Goal: Task Accomplishment & Management: Manage account settings

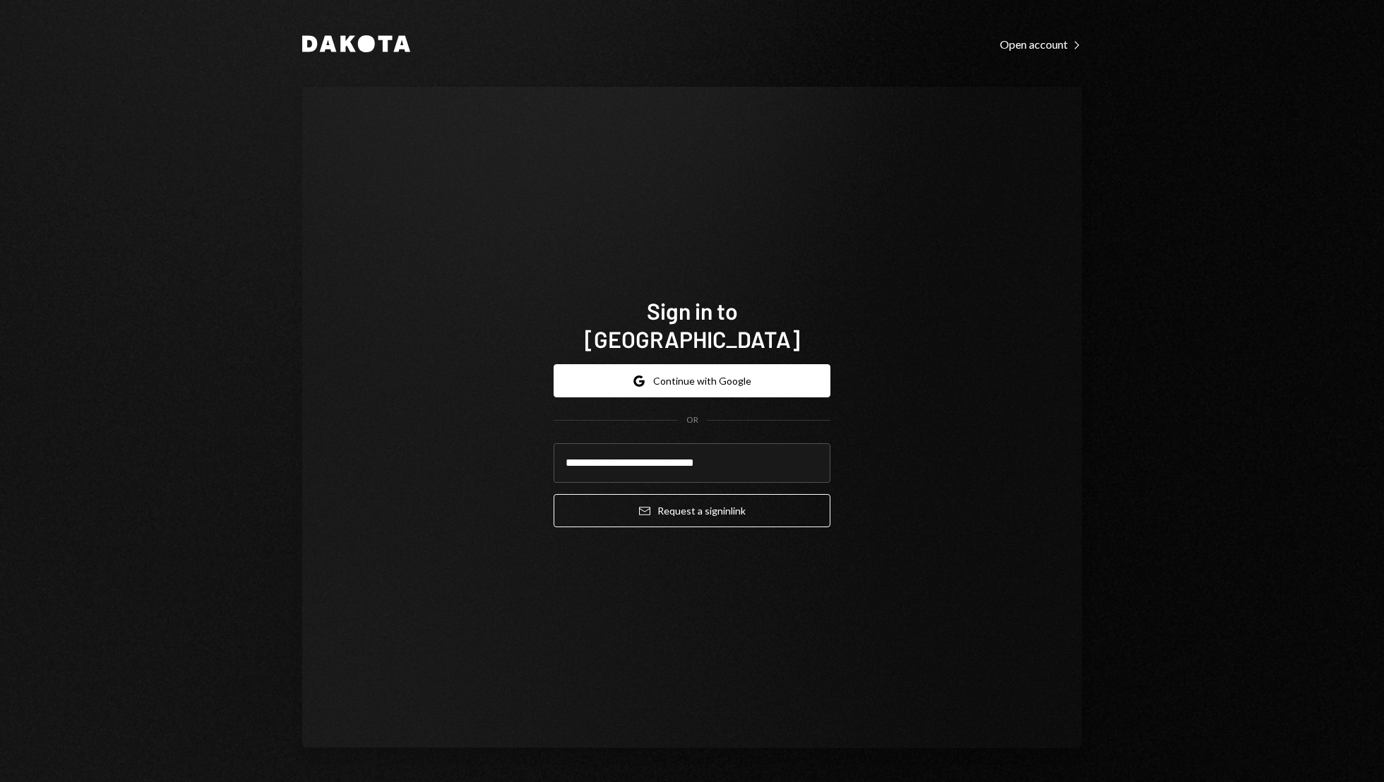
type input "**********"
click at [554, 494] on button "Email Request a sign in link" at bounding box center [692, 510] width 277 height 33
